Goal: Transaction & Acquisition: Subscribe to service/newsletter

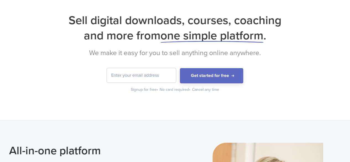
scroll to position [28, 0]
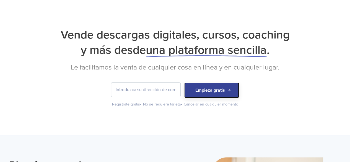
click at [201, 96] on button "Empieza gratis" at bounding box center [211, 91] width 55 height 16
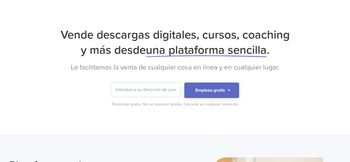
click at [122, 91] on input "email" at bounding box center [145, 90] width 69 height 14
type input "[EMAIL_ADDRESS][DOMAIN_NAME]"
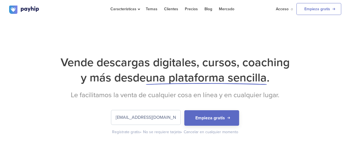
click at [150, 121] on input "[EMAIL_ADDRESS][DOMAIN_NAME]" at bounding box center [145, 117] width 69 height 14
click at [280, 9] on font "Acceso" at bounding box center [282, 9] width 13 height 5
